Goal: Task Accomplishment & Management: Complete application form

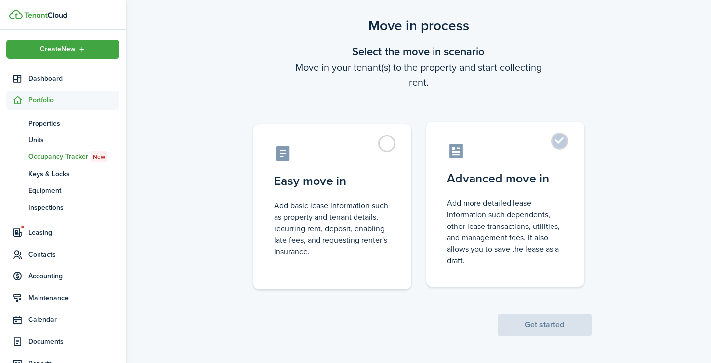
scroll to position [19, 0]
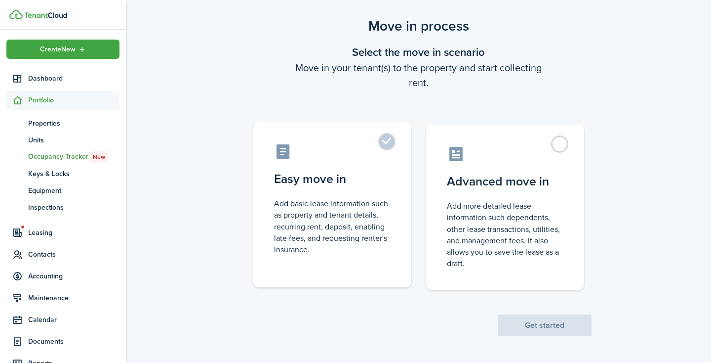
click at [386, 139] on label "Easy move in Add basic lease information such as property and tenant details, r…" at bounding box center [332, 204] width 158 height 165
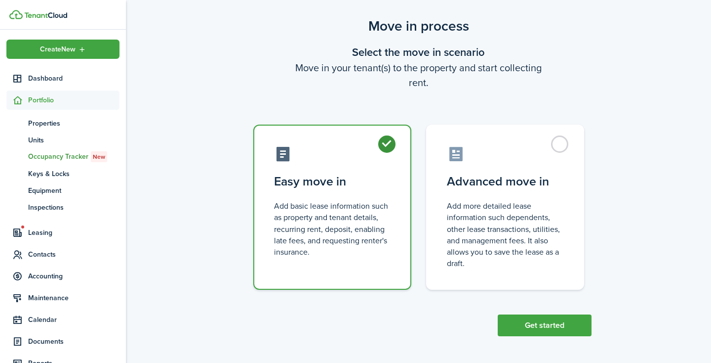
click at [385, 145] on label "Easy move in Add basic lease information such as property and tenant details, r…" at bounding box center [332, 207] width 158 height 165
click at [386, 143] on label "Easy move in Add basic lease information such as property and tenant details, r…" at bounding box center [332, 207] width 158 height 165
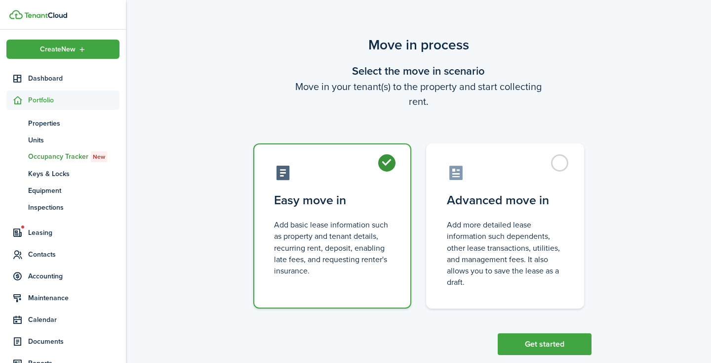
scroll to position [0, 0]
click at [389, 166] on label "Easy move in Add basic lease information such as property and tenant details, r…" at bounding box center [332, 225] width 158 height 165
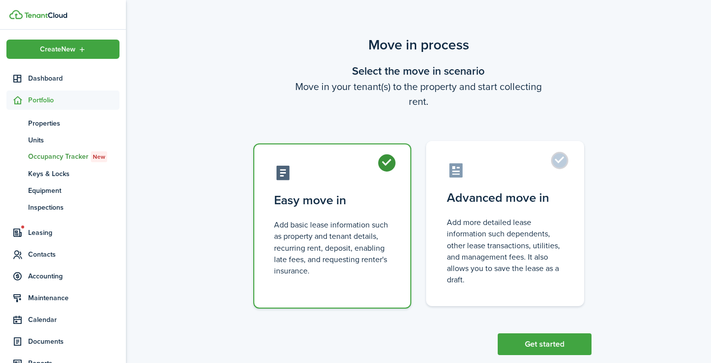
click at [558, 165] on label "Advanced move in Add more detailed lease information such dependents, other lea…" at bounding box center [505, 223] width 158 height 165
radio input "false"
radio input "true"
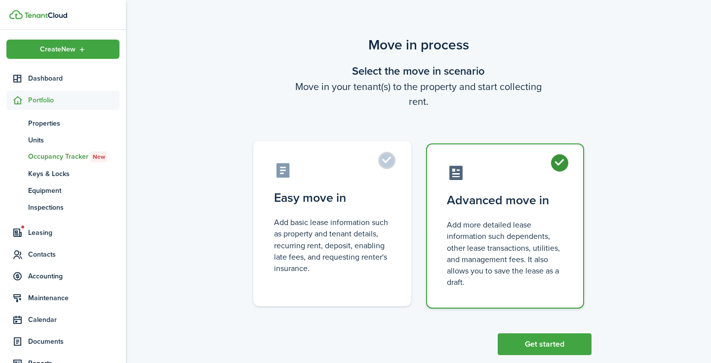
click at [386, 161] on label "Easy move in Add basic lease information such as property and tenant details, r…" at bounding box center [332, 223] width 158 height 165
radio input "true"
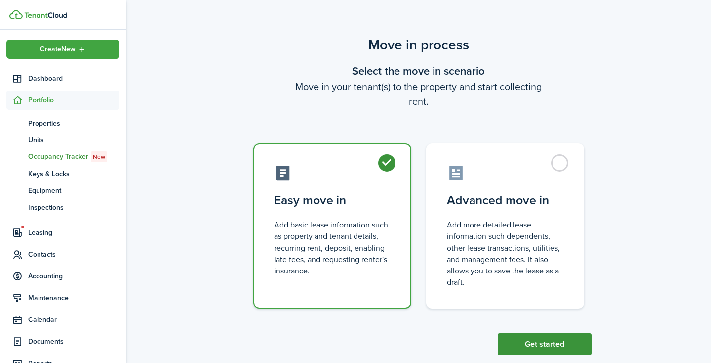
click at [553, 338] on button "Get started" at bounding box center [545, 344] width 94 height 22
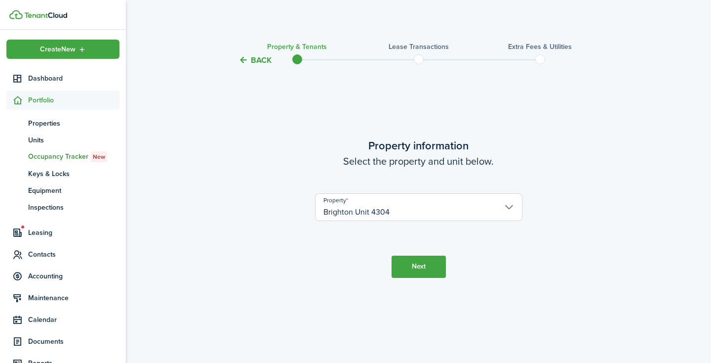
click at [416, 271] on button "Next" at bounding box center [419, 266] width 54 height 22
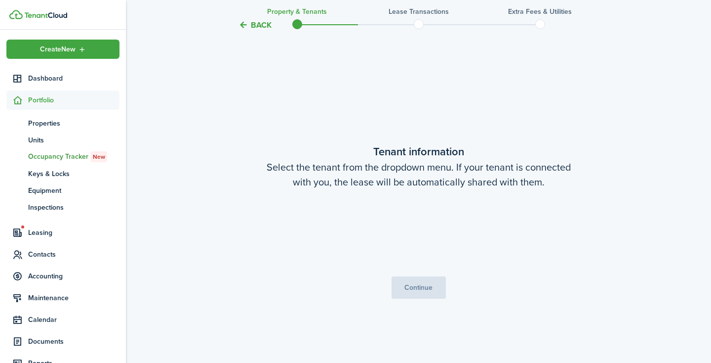
scroll to position [296, 0]
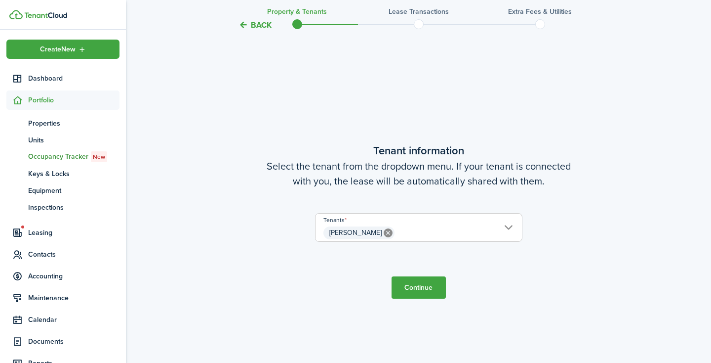
click at [430, 286] on button "Continue" at bounding box center [419, 287] width 54 height 22
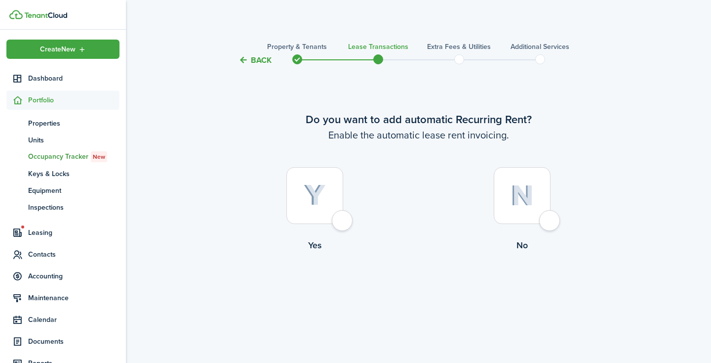
click at [262, 61] on button "Back" at bounding box center [255, 60] width 33 height 10
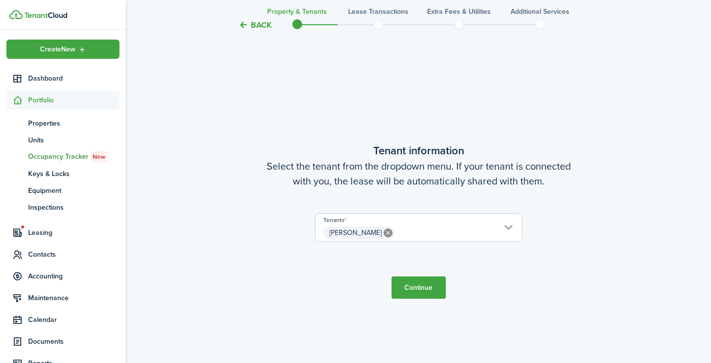
click at [258, 29] on button "Back" at bounding box center [255, 25] width 33 height 10
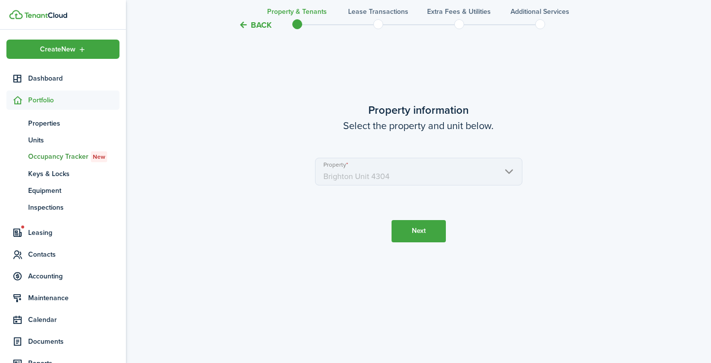
scroll to position [0, 0]
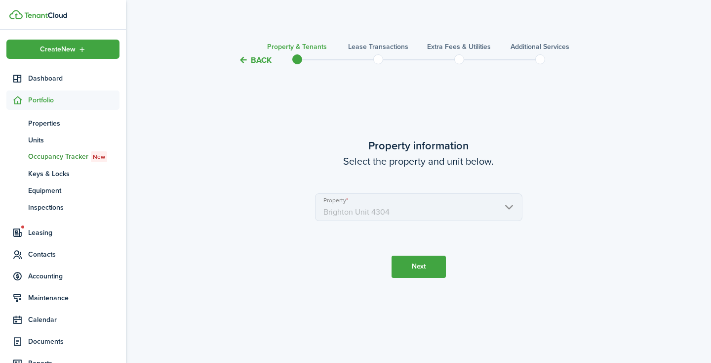
click at [257, 60] on button "Back" at bounding box center [255, 60] width 33 height 10
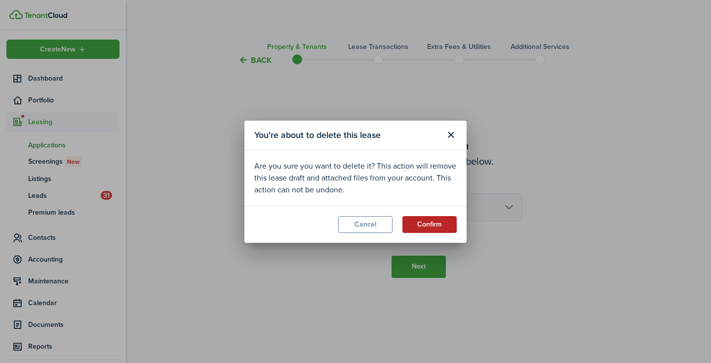
click at [425, 222] on button "Confirm" at bounding box center [430, 224] width 54 height 17
